Goal: Register for event/course

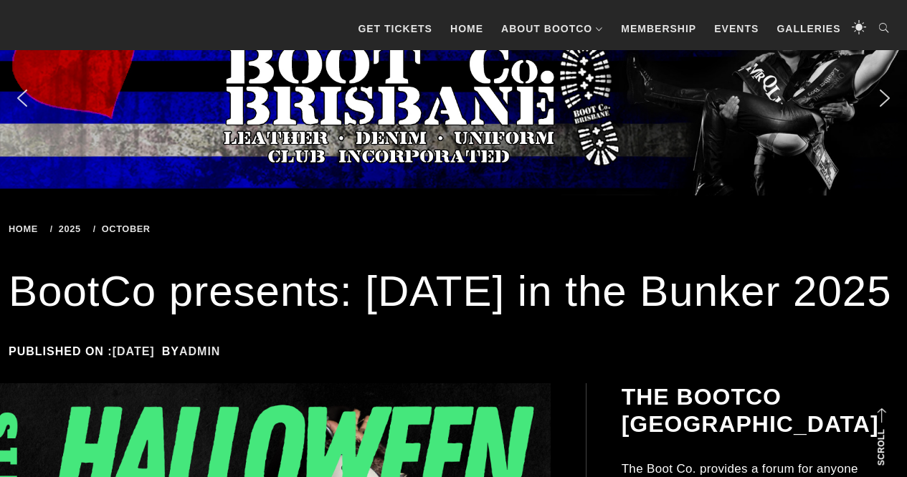
scroll to position [454, 0]
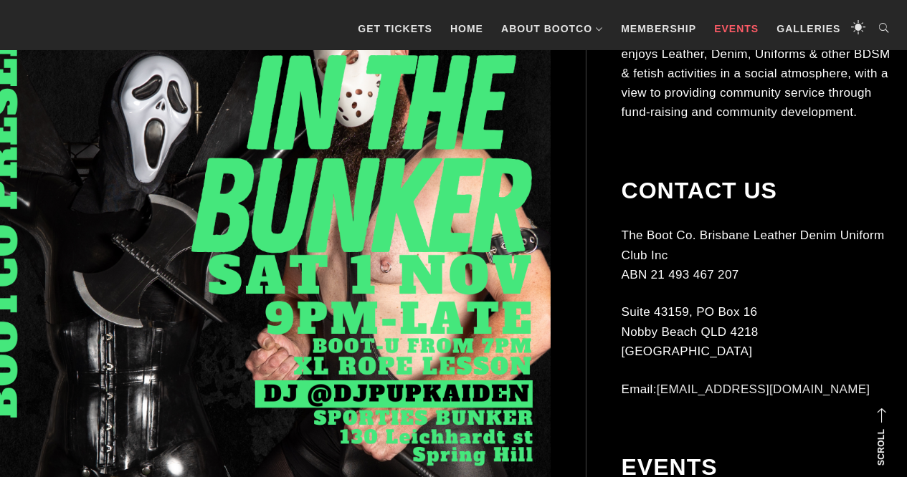
click at [730, 20] on link "Events" at bounding box center [736, 28] width 59 height 43
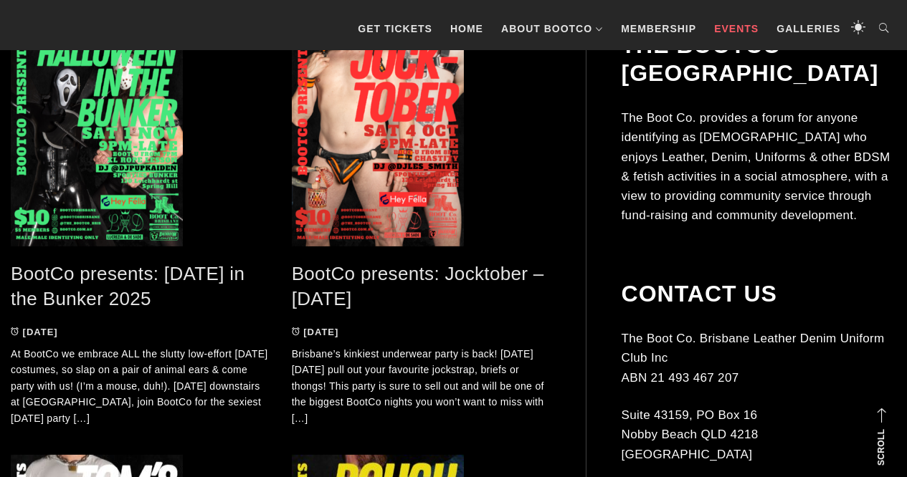
scroll to position [340, 0]
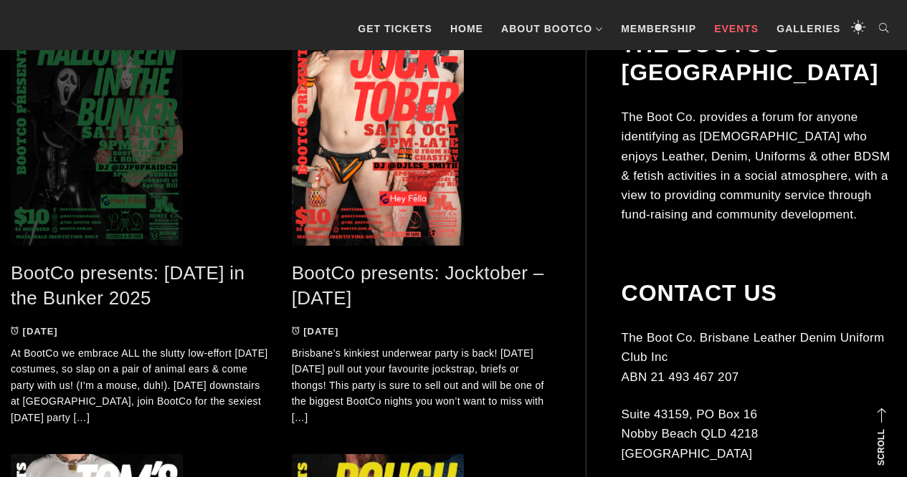
click at [130, 155] on span at bounding box center [140, 138] width 259 height 215
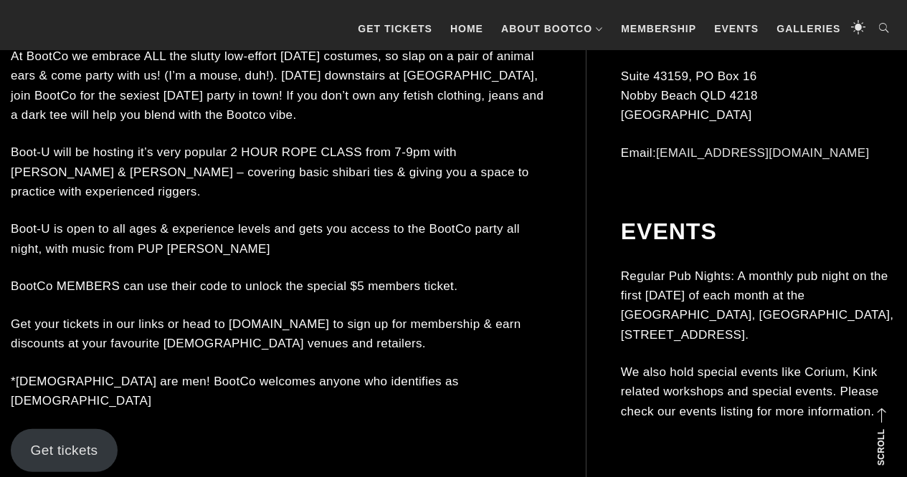
scroll to position [1122, 0]
